Goal: Information Seeking & Learning: Check status

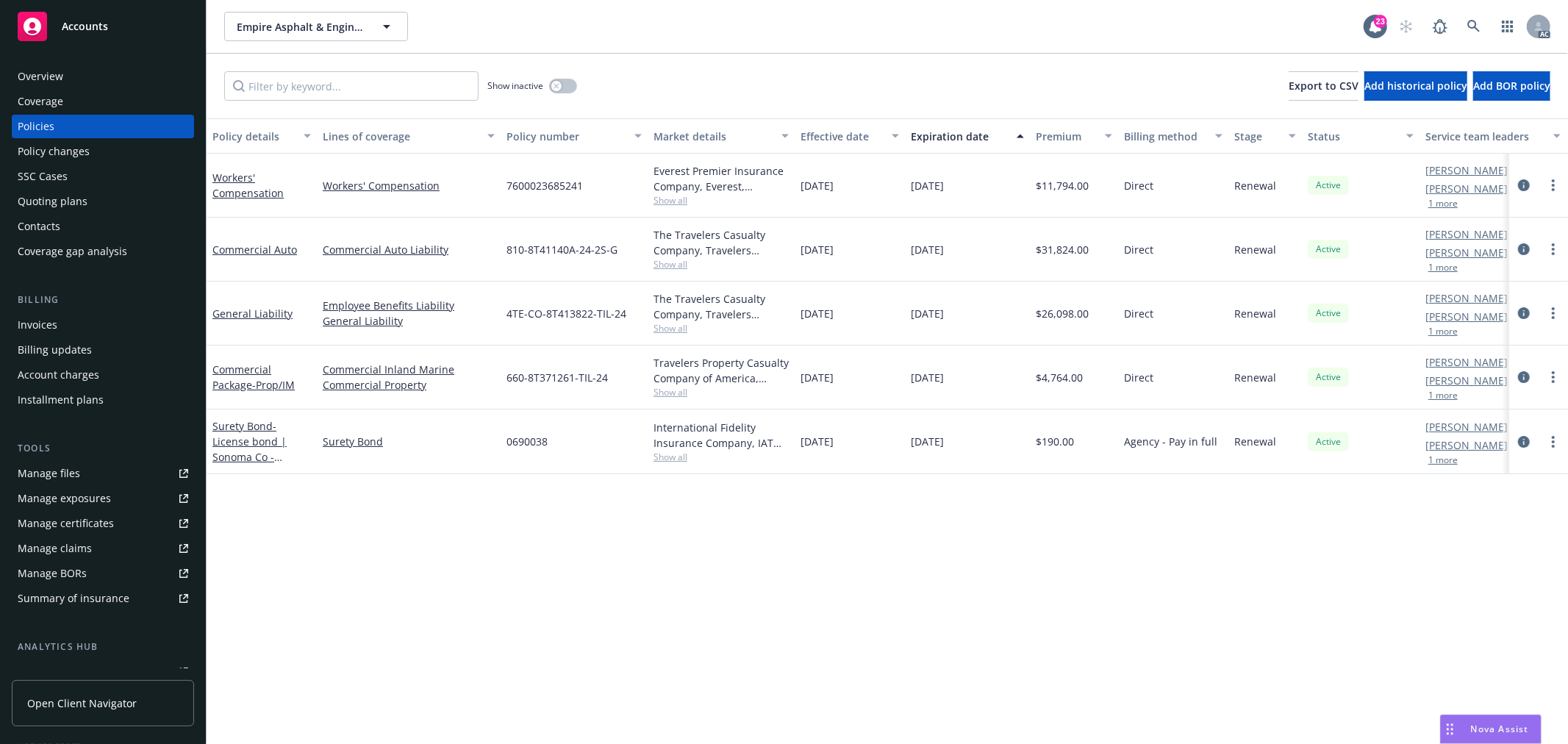
click at [47, 77] on div "Overview" at bounding box center [40, 76] width 46 height 23
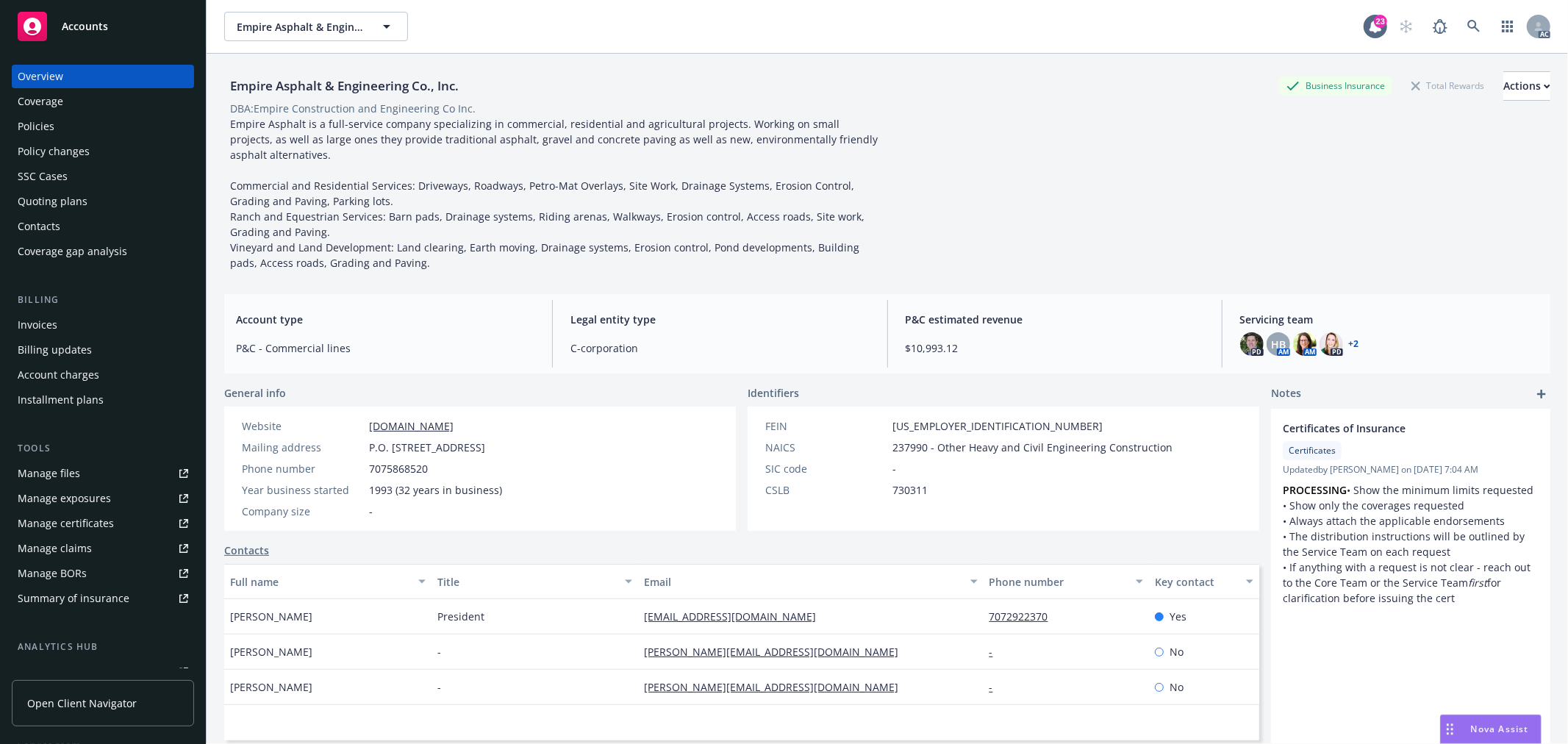
click at [118, 121] on div "Policies" at bounding box center [102, 126] width 170 height 23
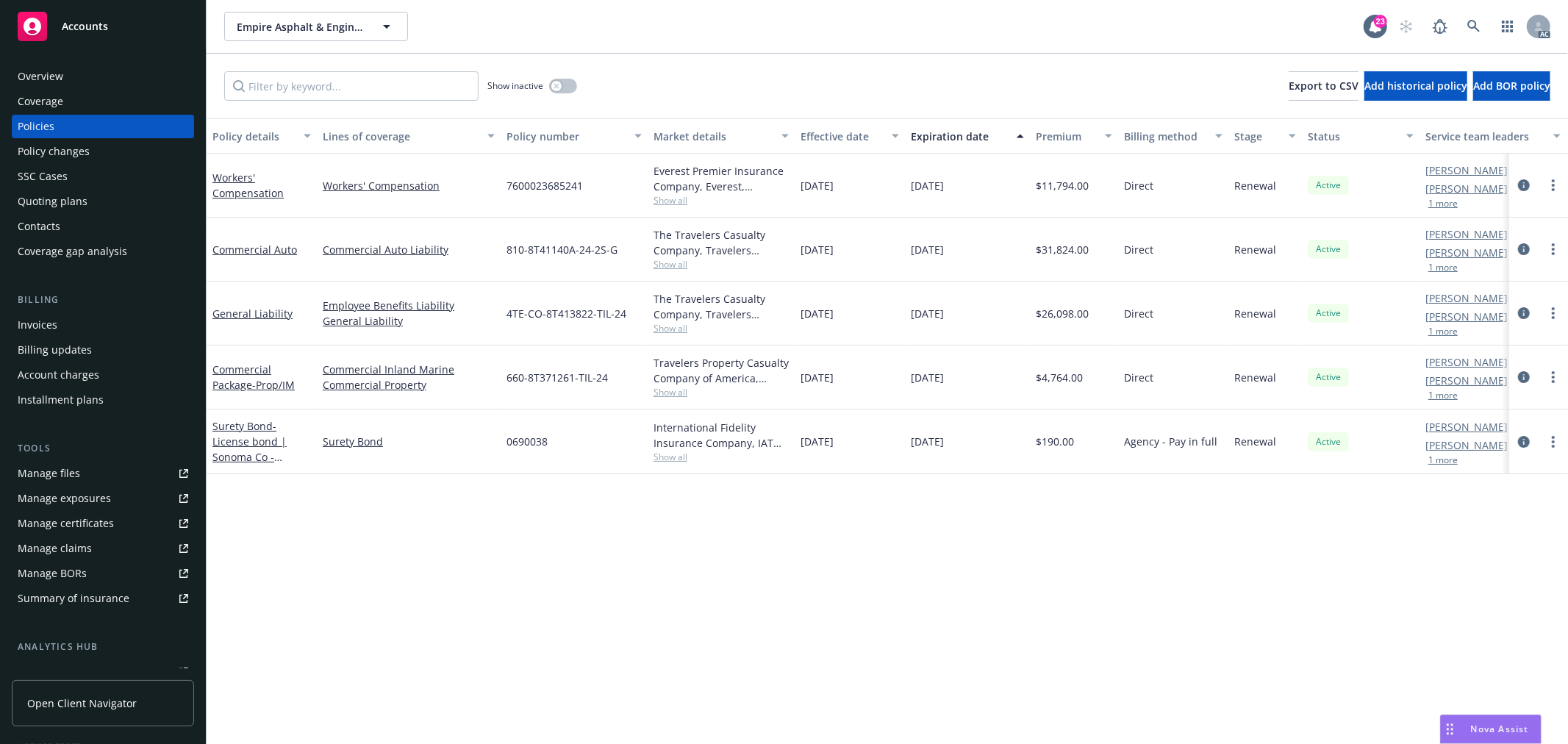
click at [307, 198] on div "Workers' Compensation" at bounding box center [261, 185] width 99 height 31
drag, startPoint x: 461, startPoint y: 188, endPoint x: 320, endPoint y: 186, distance: 141.0
click at [320, 186] on div "Workers' Compensation" at bounding box center [409, 185] width 184 height 64
copy link "Workers' Compensation"
click at [255, 195] on link "Workers' Compensation" at bounding box center [248, 185] width 72 height 30
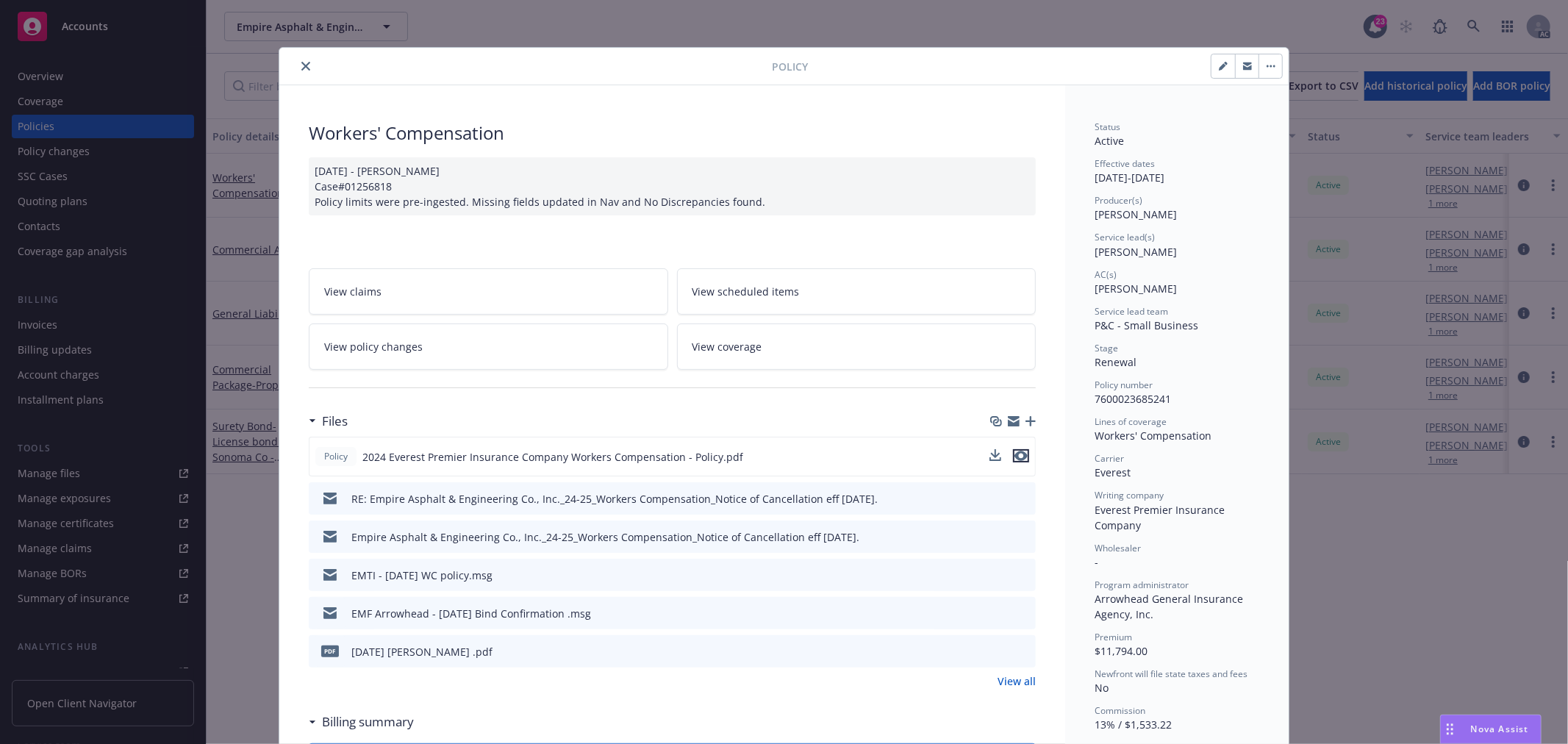
click at [1017, 460] on icon "preview file" at bounding box center [1021, 455] width 13 height 10
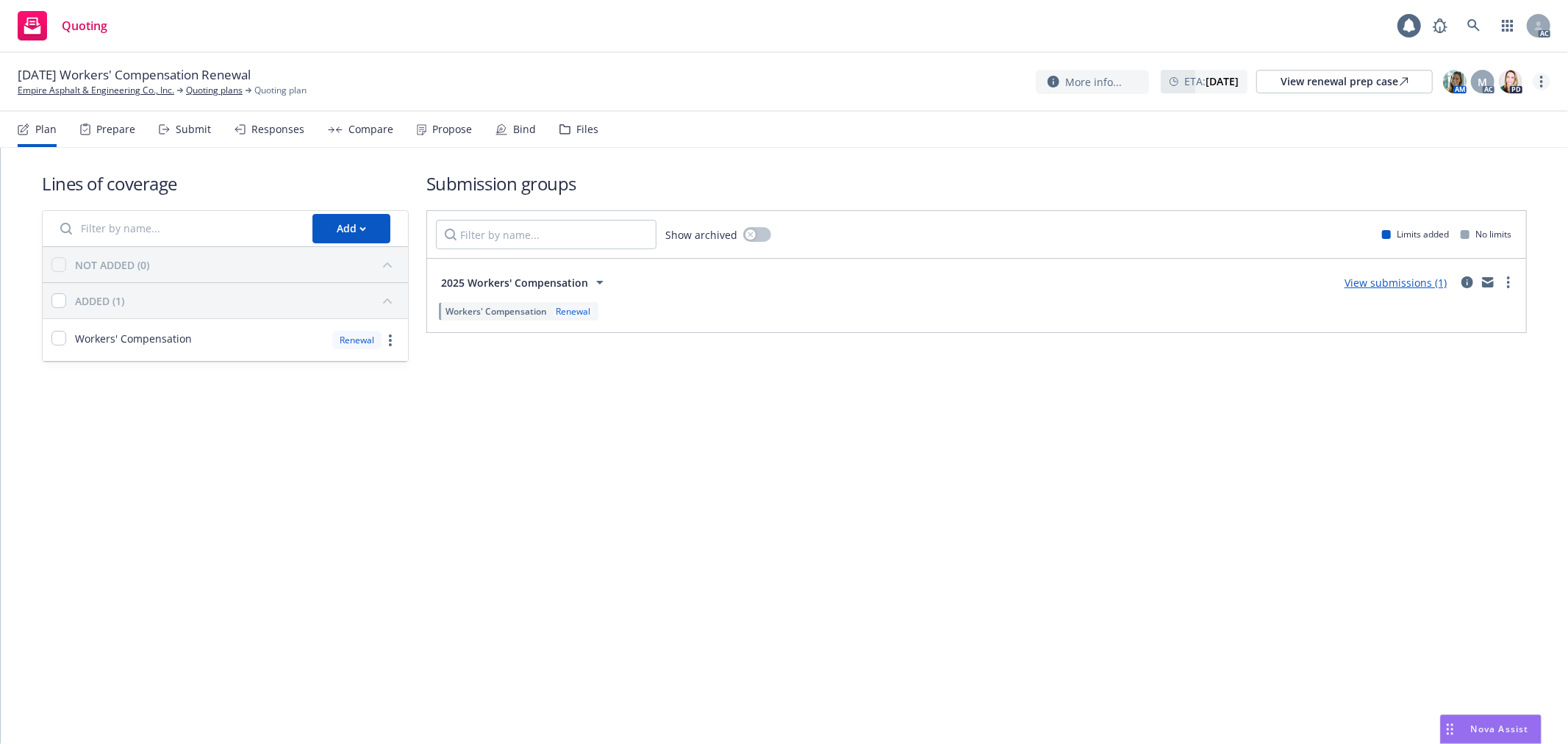
click at [1544, 83] on link "more" at bounding box center [1541, 81] width 18 height 18
click at [1458, 113] on link "Copy logging email" at bounding box center [1468, 112] width 164 height 30
